Goal: Navigation & Orientation: Find specific page/section

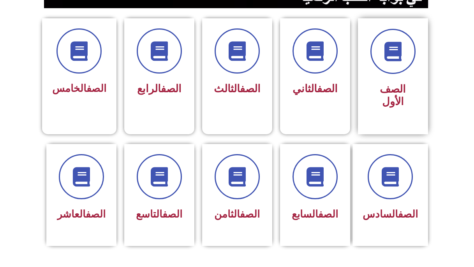
scroll to position [201, 0]
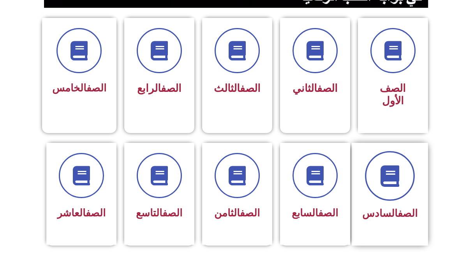
click at [377, 161] on span at bounding box center [390, 176] width 50 height 50
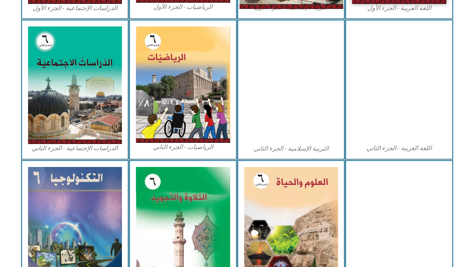
scroll to position [425, 0]
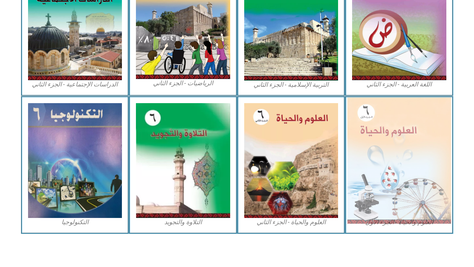
click at [421, 138] on img at bounding box center [399, 161] width 104 height 126
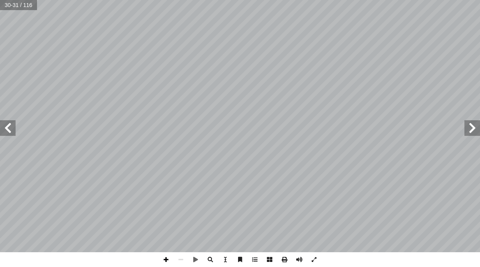
click at [163, 260] on span at bounding box center [166, 259] width 15 height 15
